Goal: Transaction & Acquisition: Purchase product/service

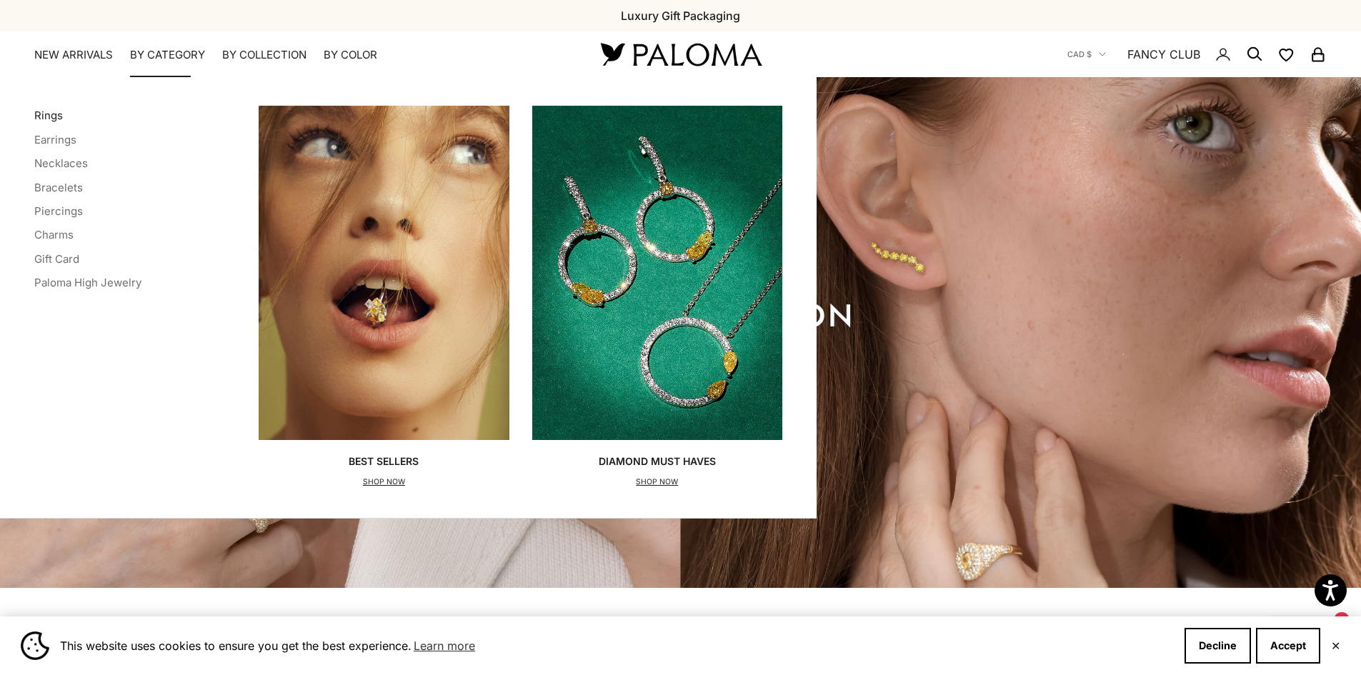
click at [50, 112] on link "Rings" at bounding box center [48, 116] width 29 height 14
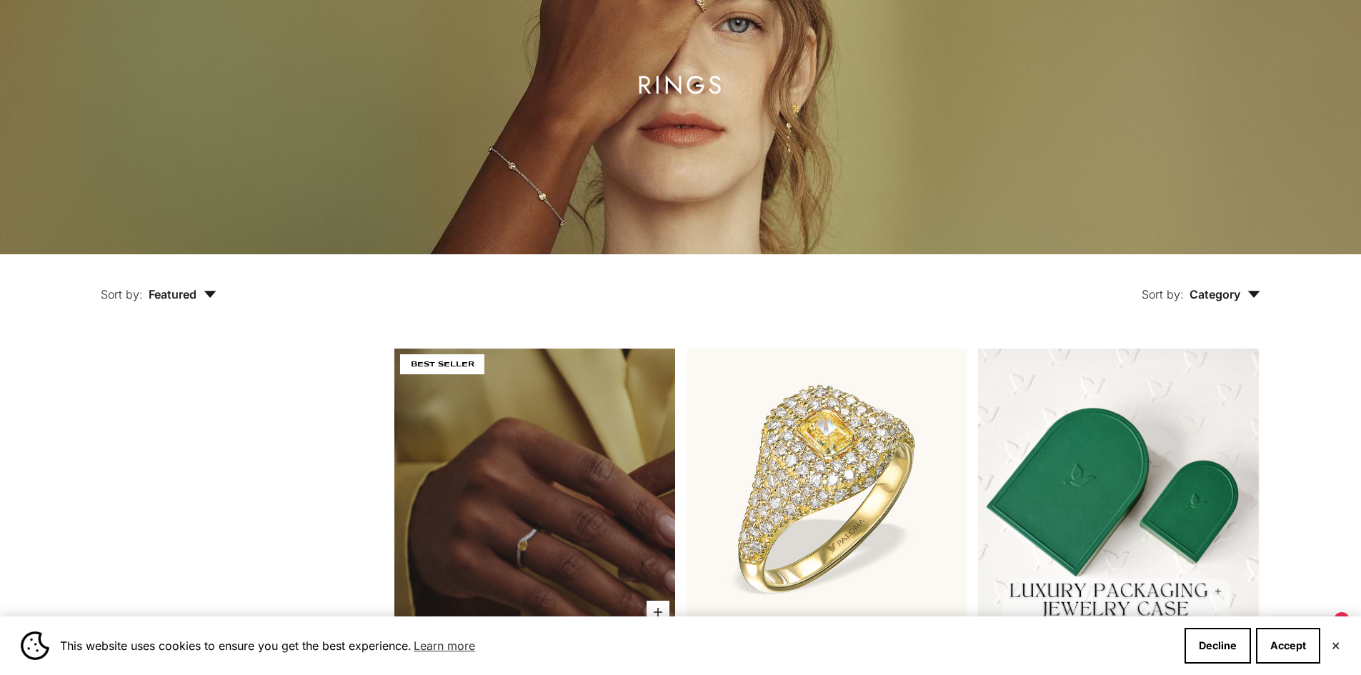
scroll to position [429, 0]
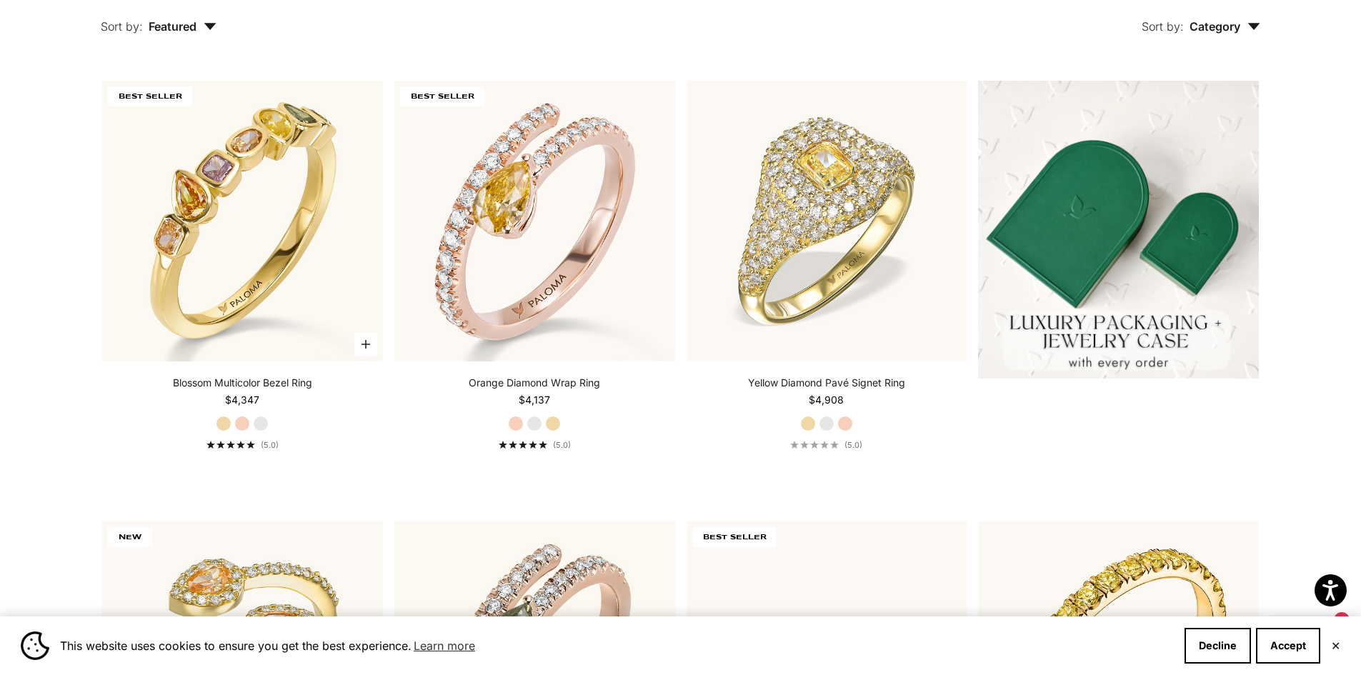
click at [240, 421] on label "Rose Gold" at bounding box center [242, 424] width 16 height 16
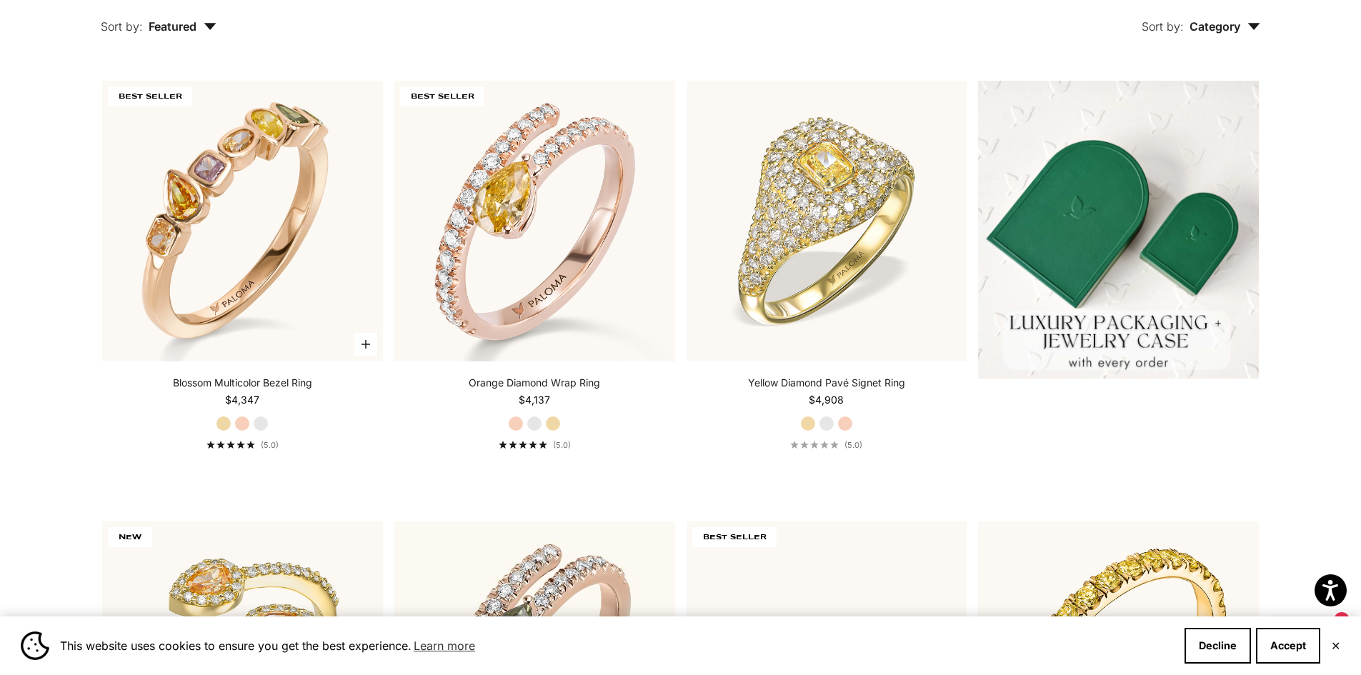
click at [264, 423] on label "White Gold" at bounding box center [261, 424] width 16 height 16
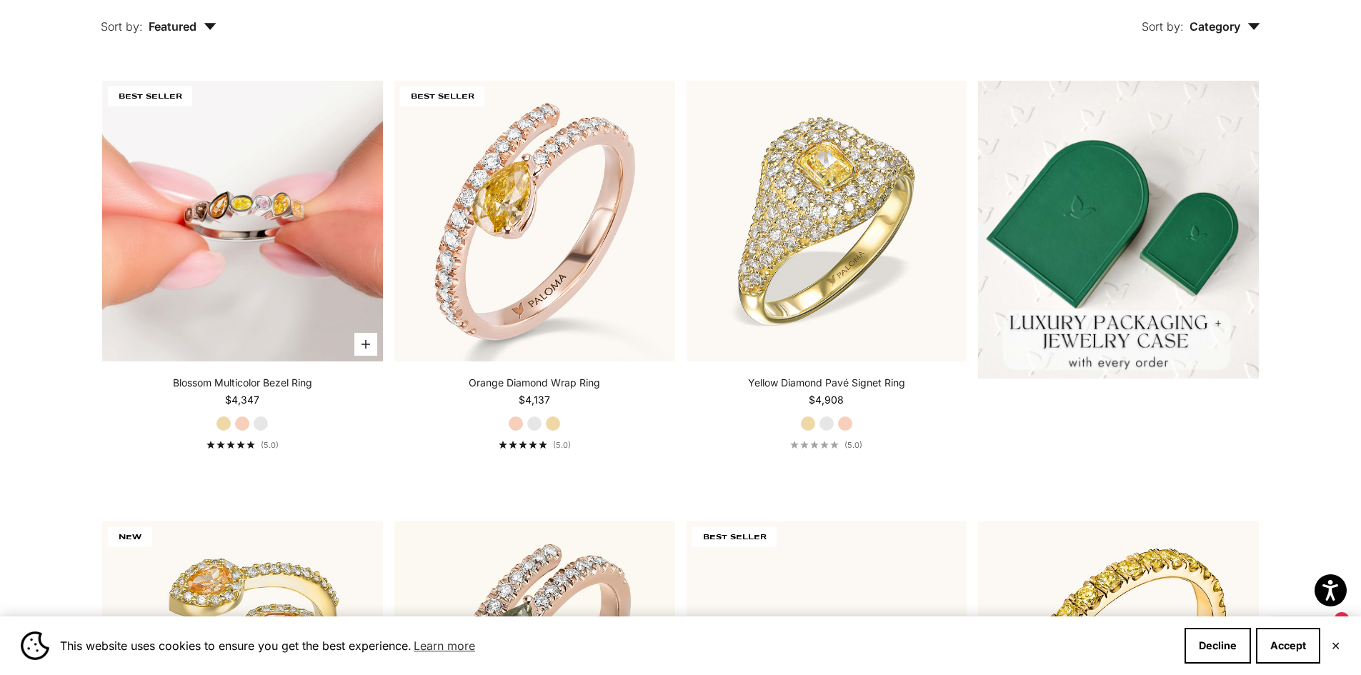
click at [247, 234] on img at bounding box center [242, 221] width 281 height 281
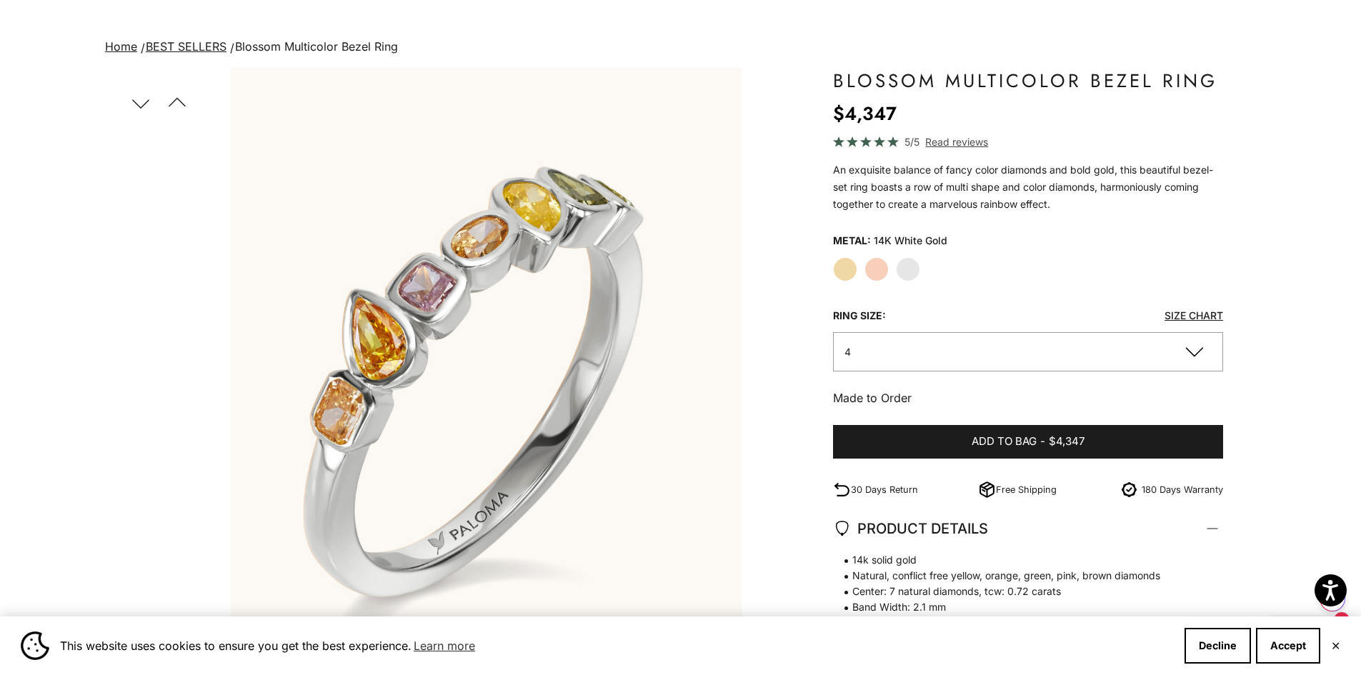
scroll to position [143, 0]
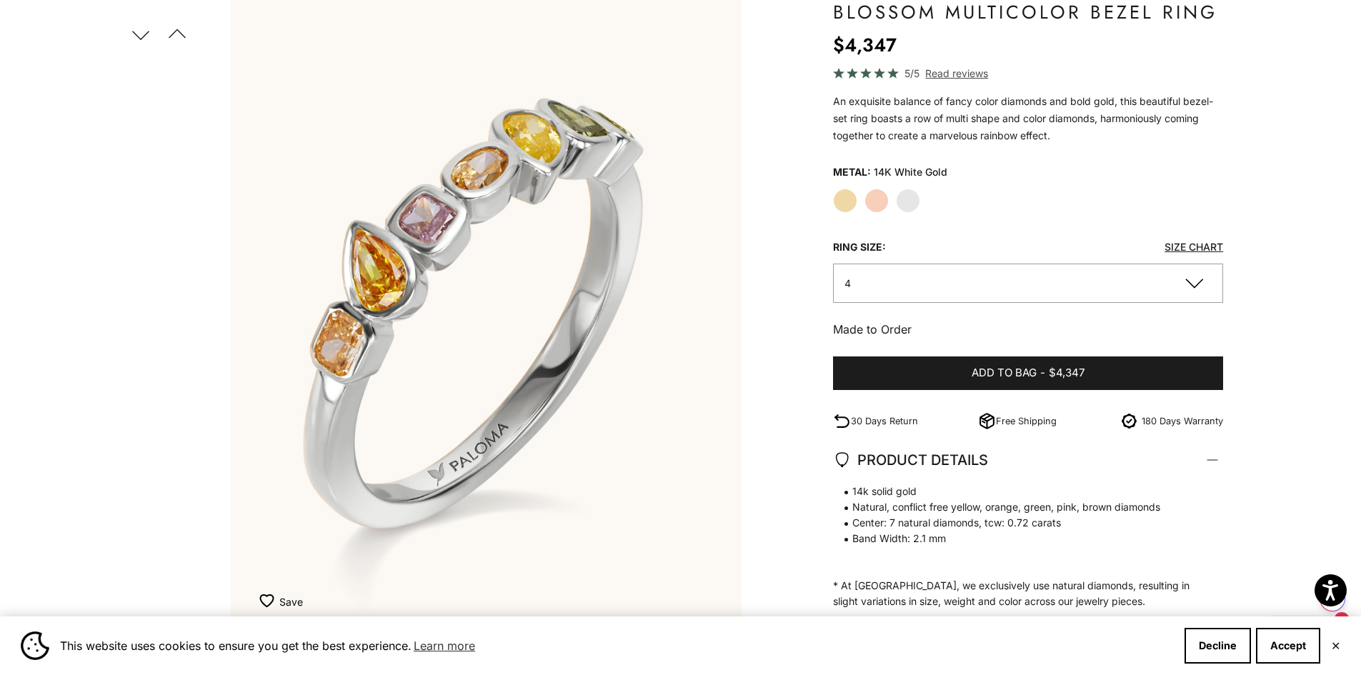
click at [875, 207] on label "Rose Gold" at bounding box center [877, 201] width 24 height 24
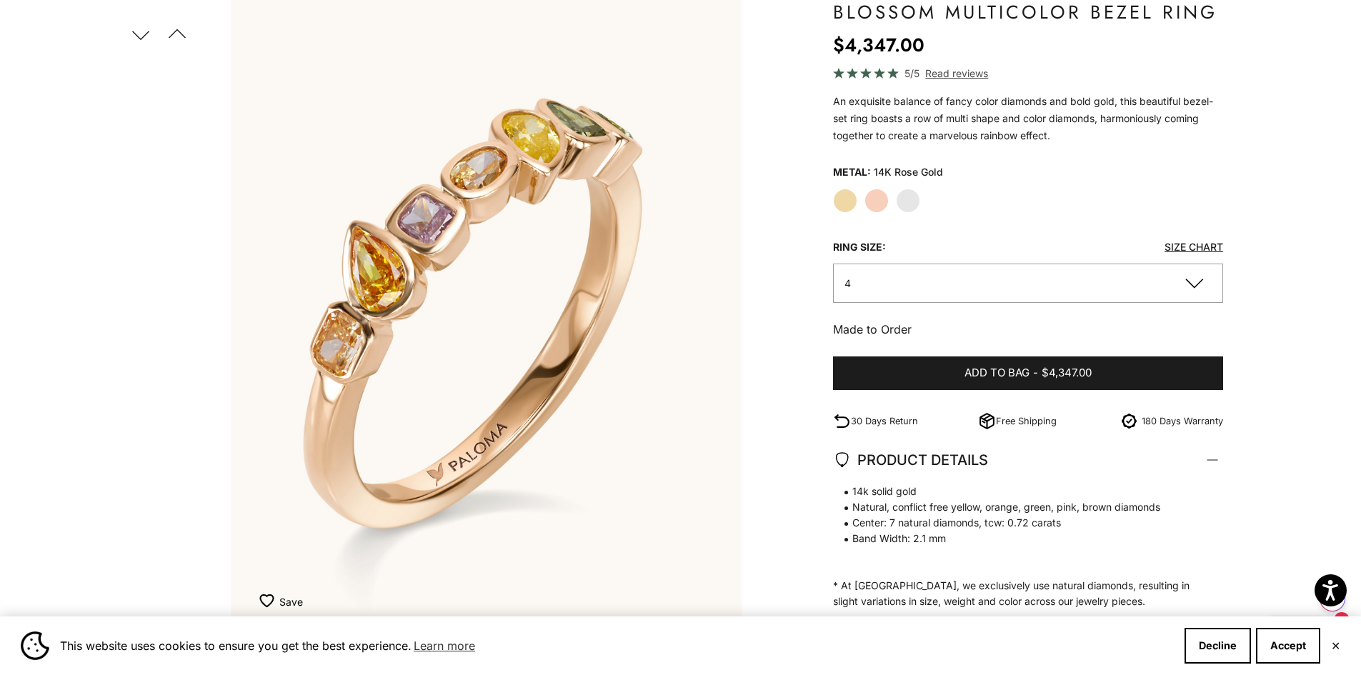
click at [847, 207] on label "Yellow Gold" at bounding box center [845, 201] width 24 height 24
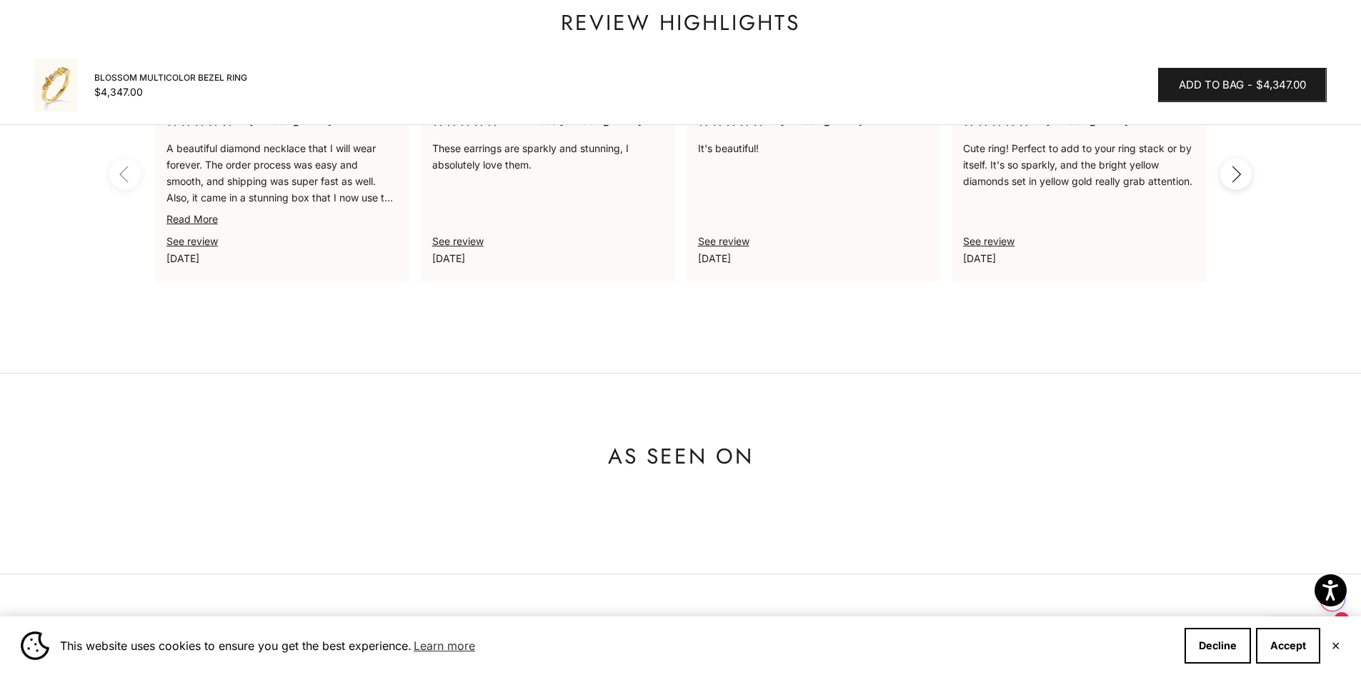
scroll to position [1143, 0]
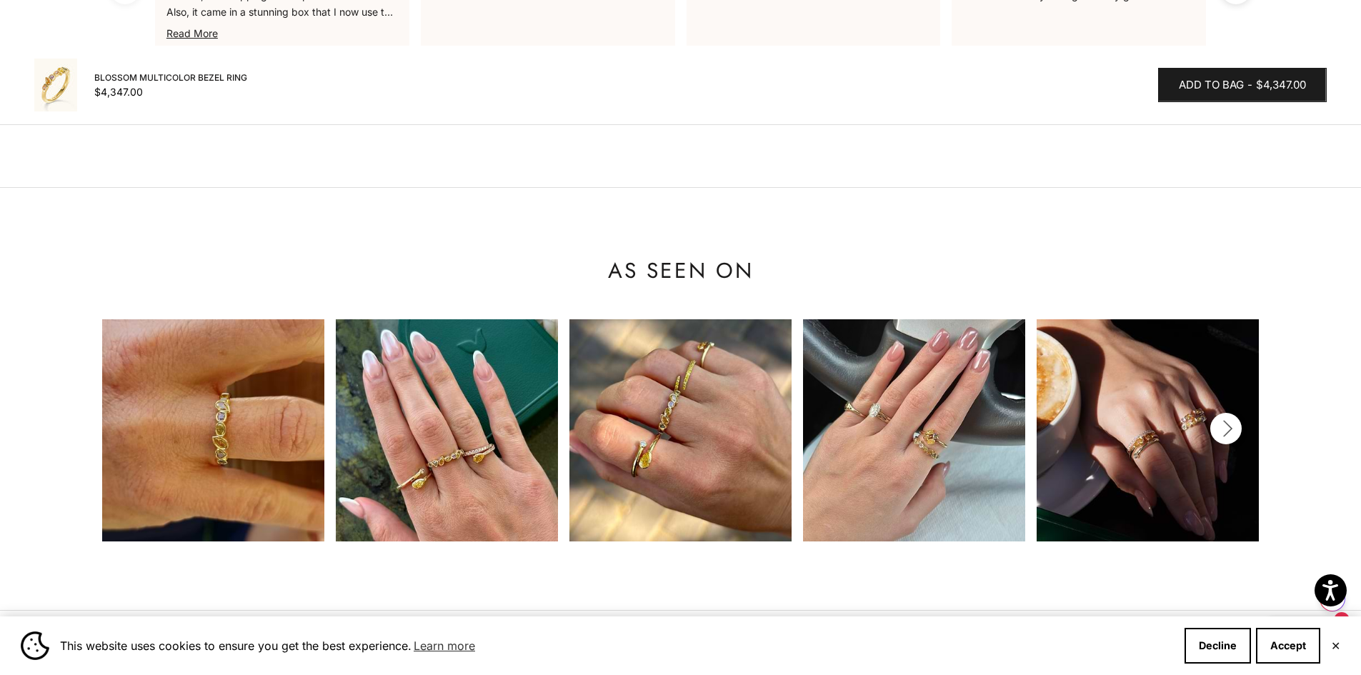
click at [1232, 434] on button "Next" at bounding box center [1225, 428] width 31 height 31
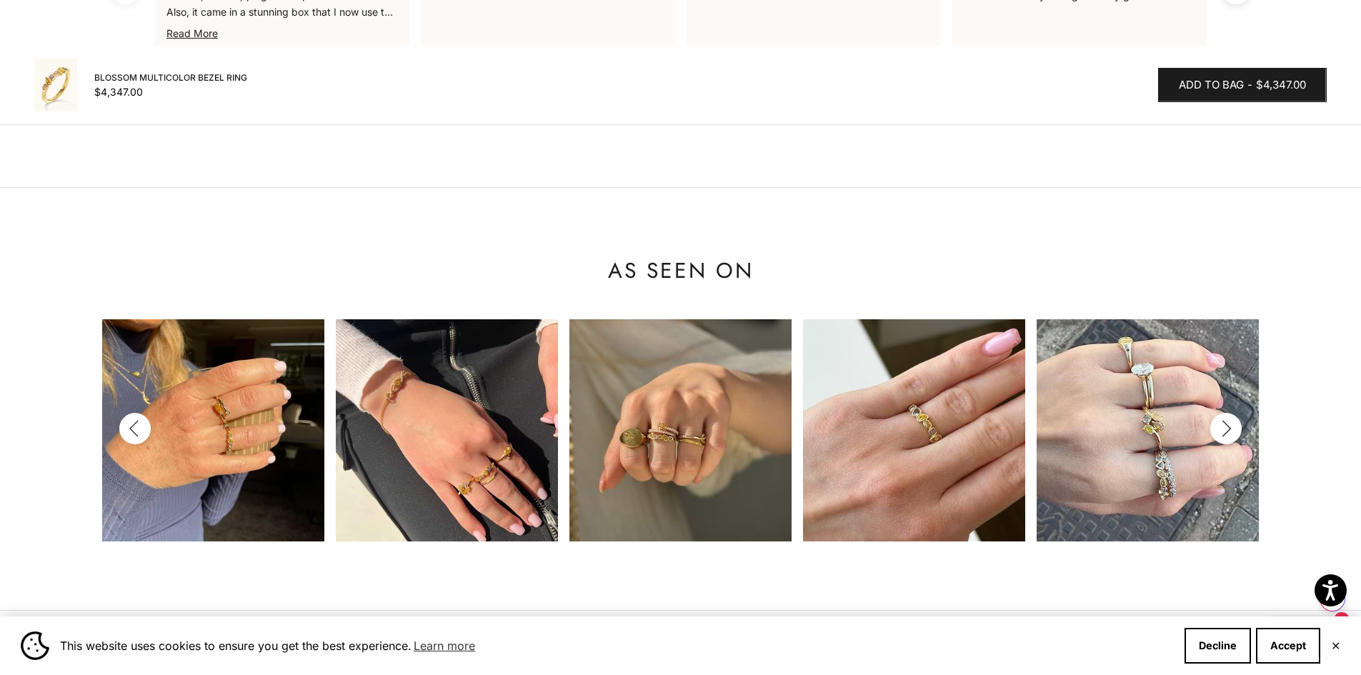
click at [1232, 434] on icon "button" at bounding box center [1226, 429] width 16 height 18
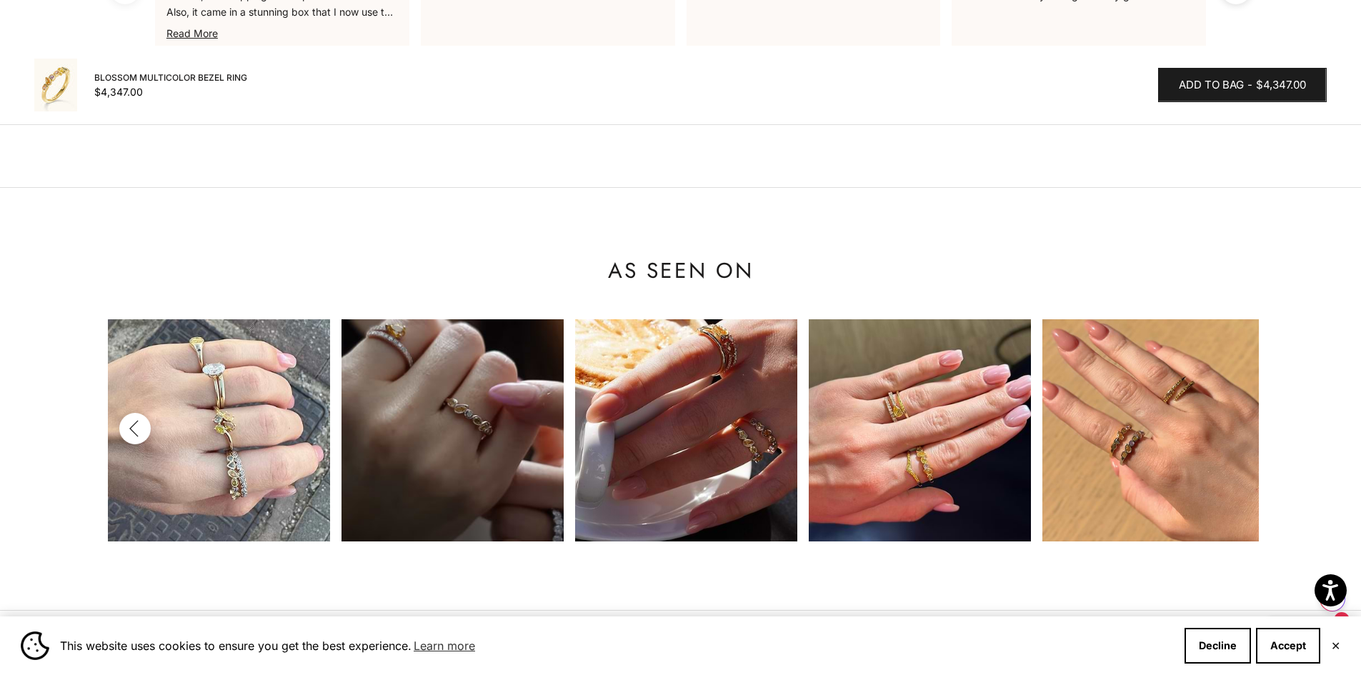
scroll to position [0, 2104]
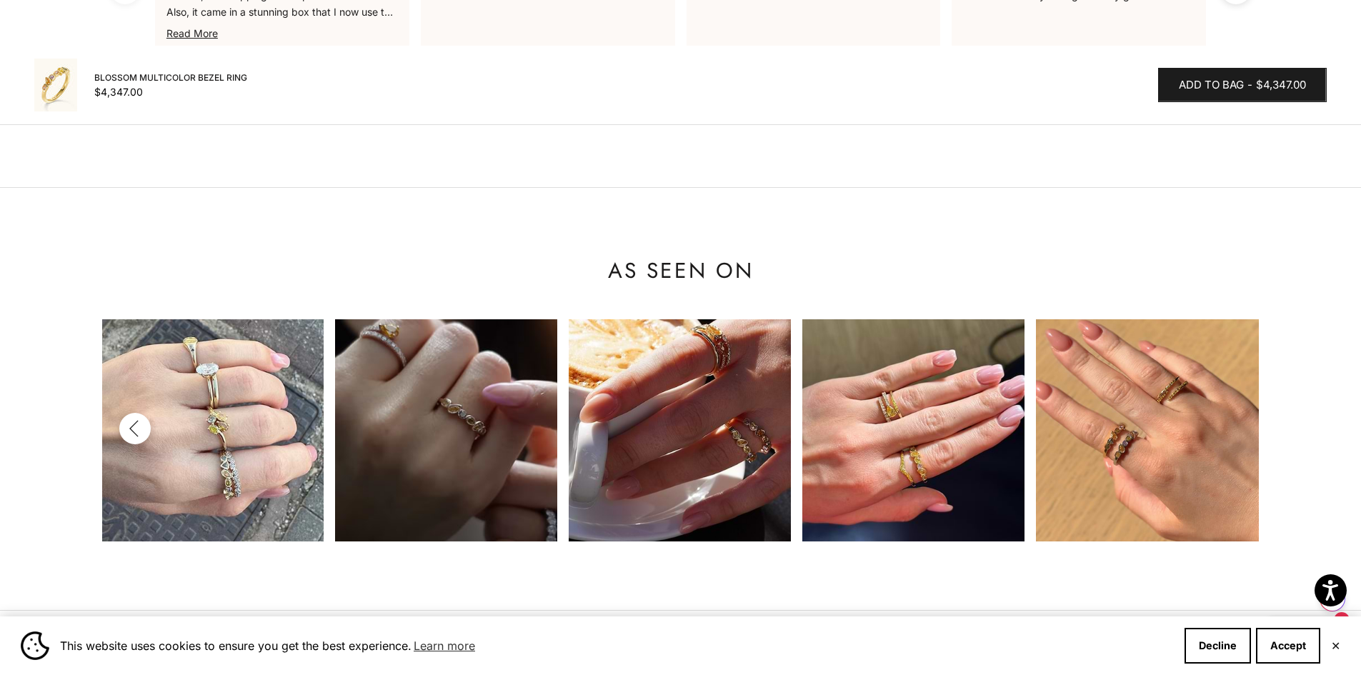
click at [1232, 434] on img at bounding box center [1147, 430] width 222 height 222
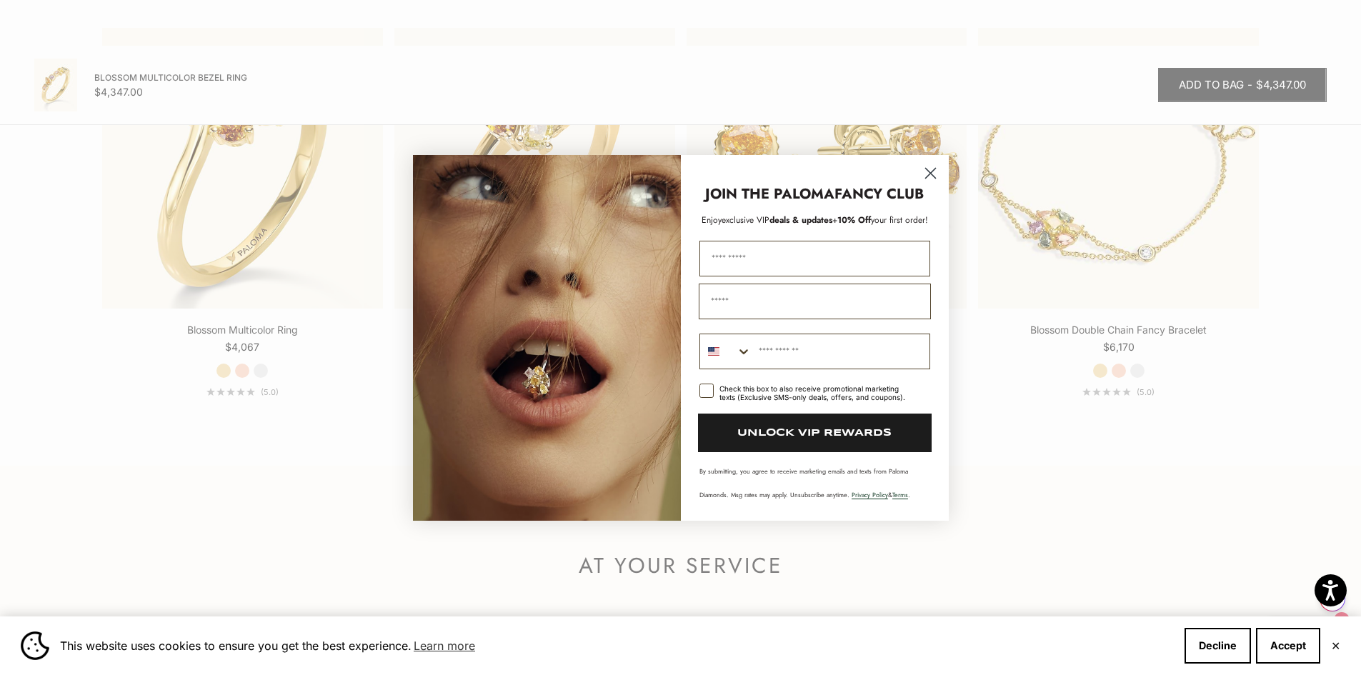
scroll to position [1715, 0]
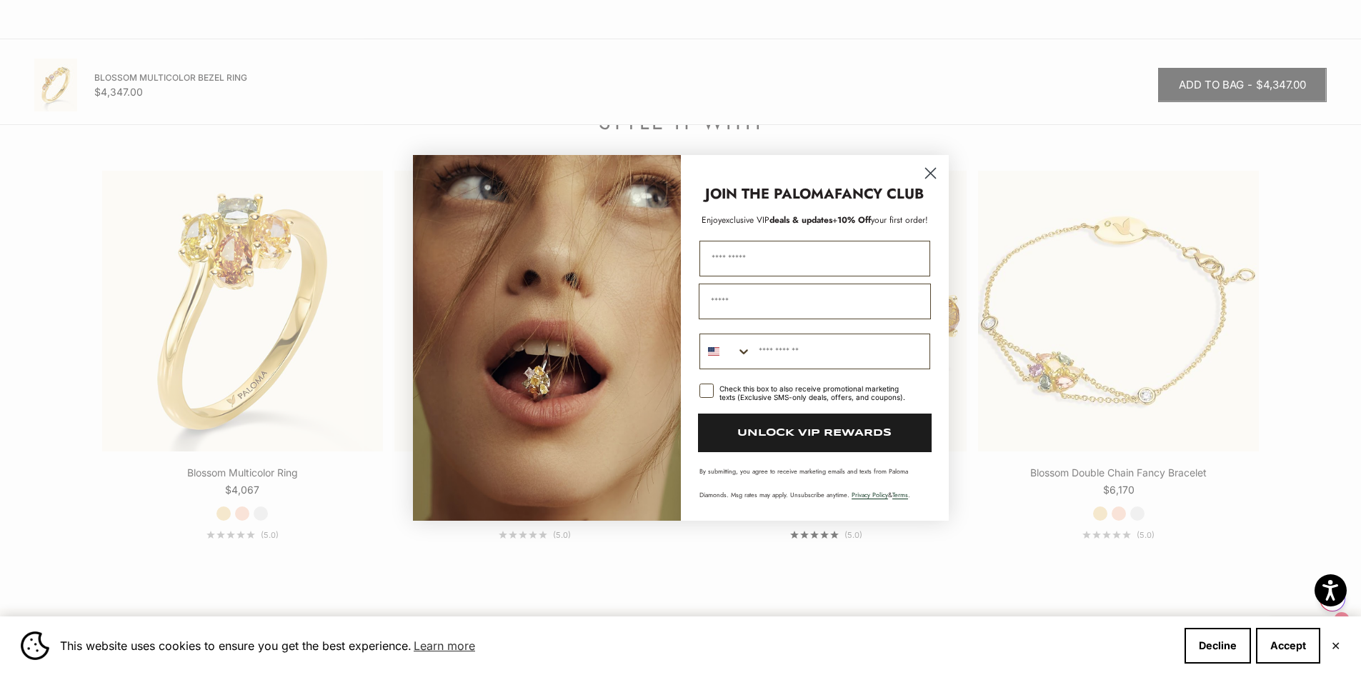
click at [937, 172] on circle "Close dialog" at bounding box center [930, 173] width 24 height 24
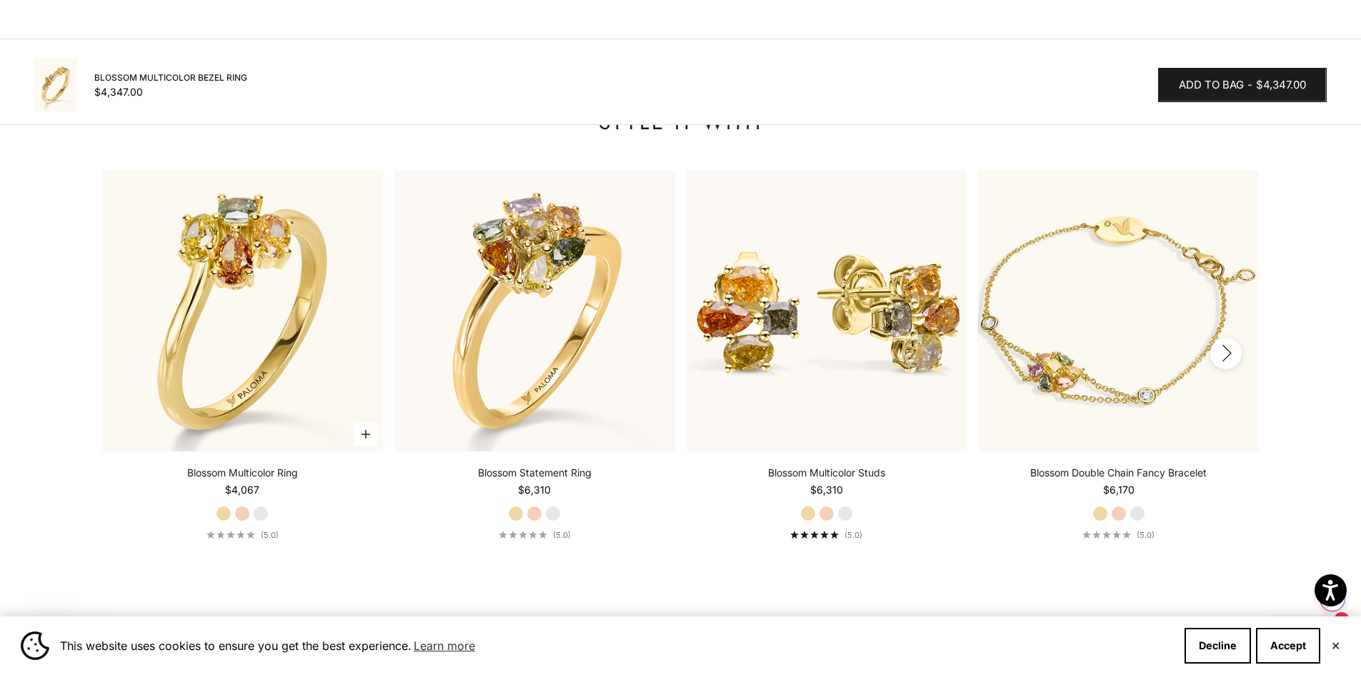
click at [247, 522] on fieldset "Yellow Gold Rose Gold White Gold" at bounding box center [242, 514] width 53 height 16
click at [238, 517] on label "Rose Gold" at bounding box center [242, 514] width 16 height 16
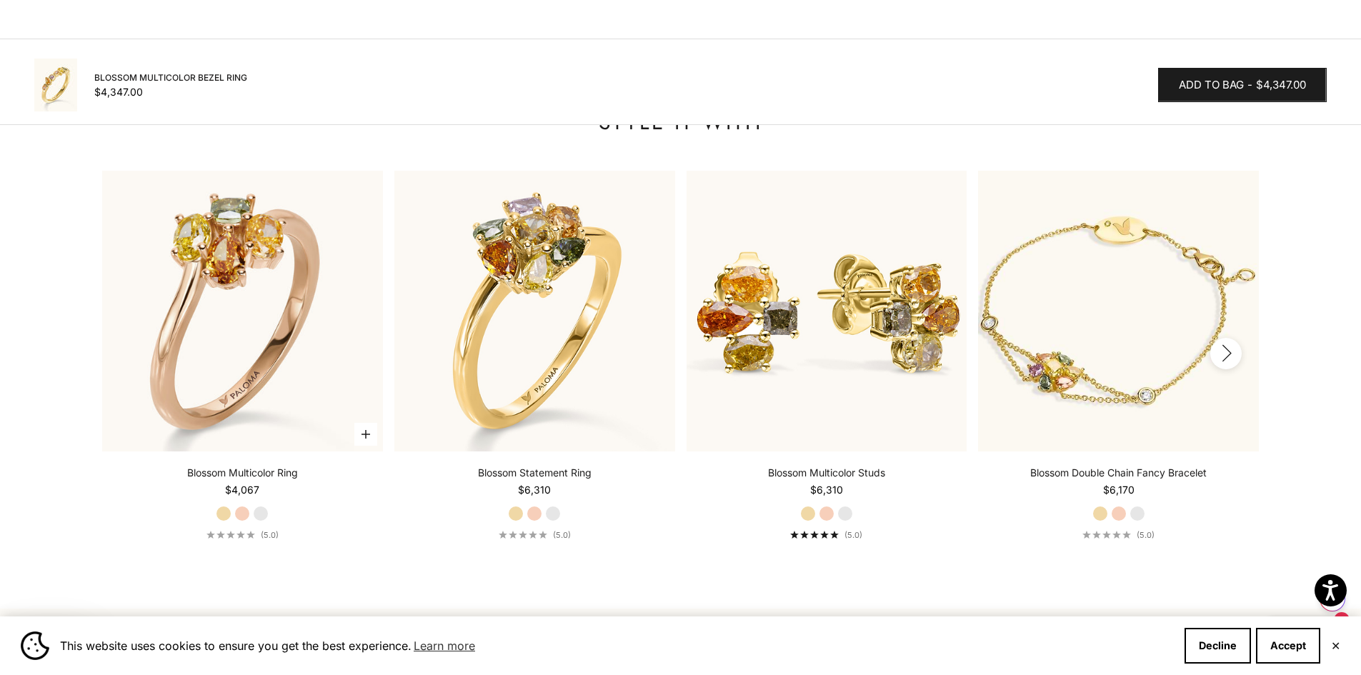
click at [269, 516] on fieldset "Yellow Gold Rose Gold White Gold" at bounding box center [242, 514] width 53 height 16
click at [263, 516] on label "White Gold" at bounding box center [261, 514] width 16 height 16
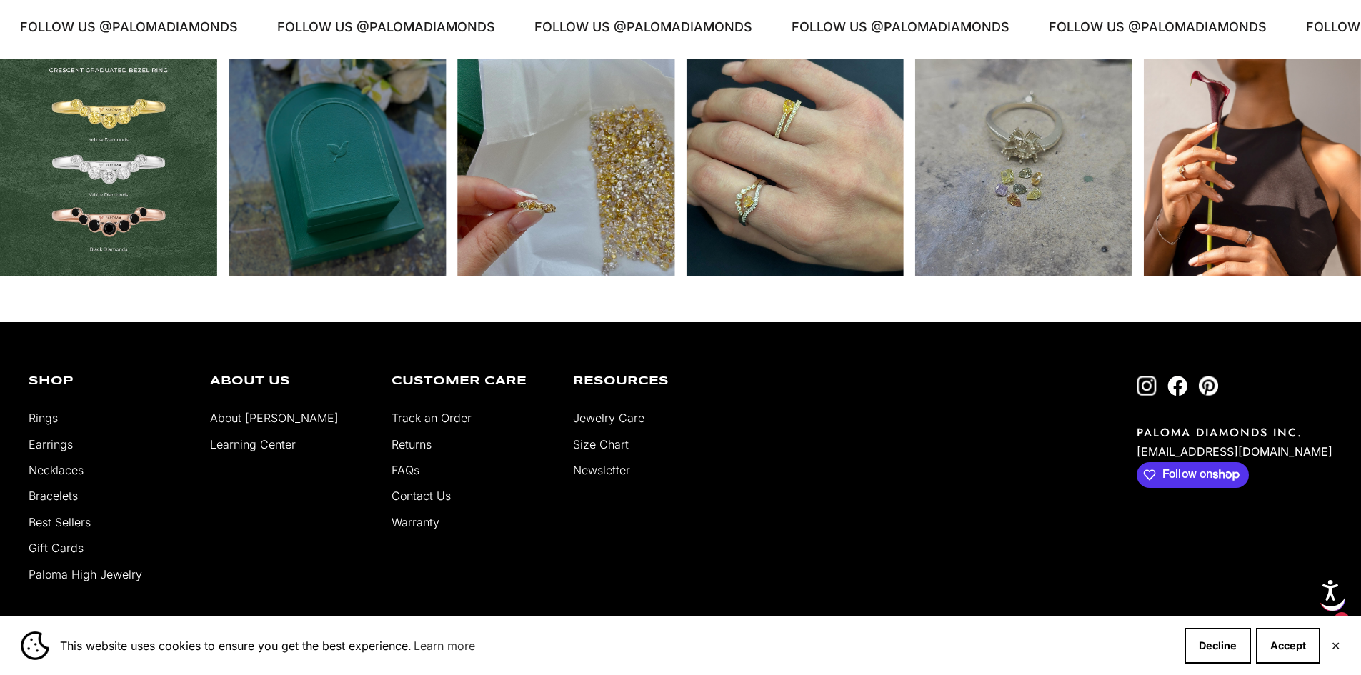
scroll to position [2649, 0]
